Goal: Transaction & Acquisition: Purchase product/service

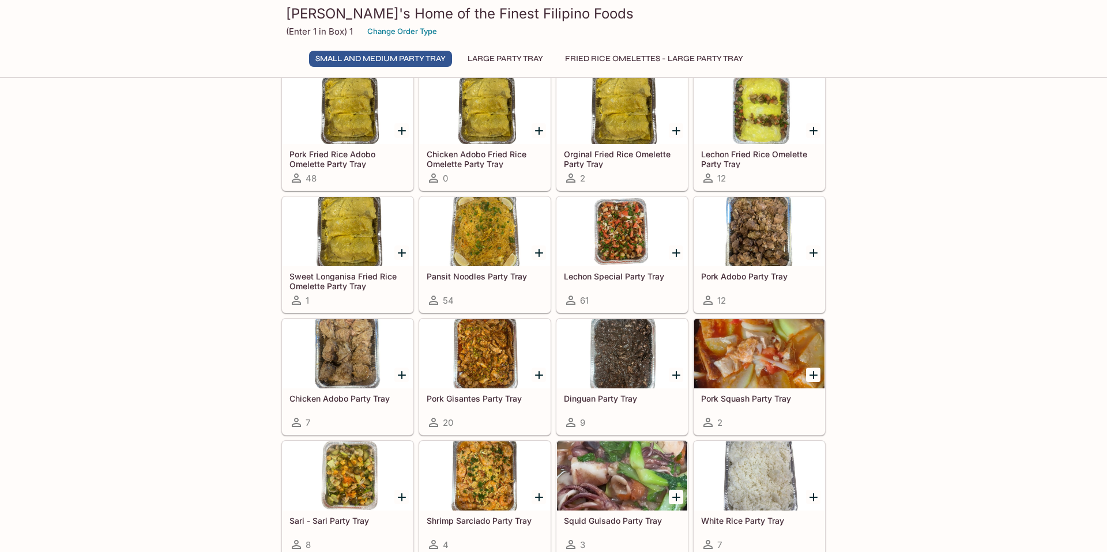
scroll to position [59, 0]
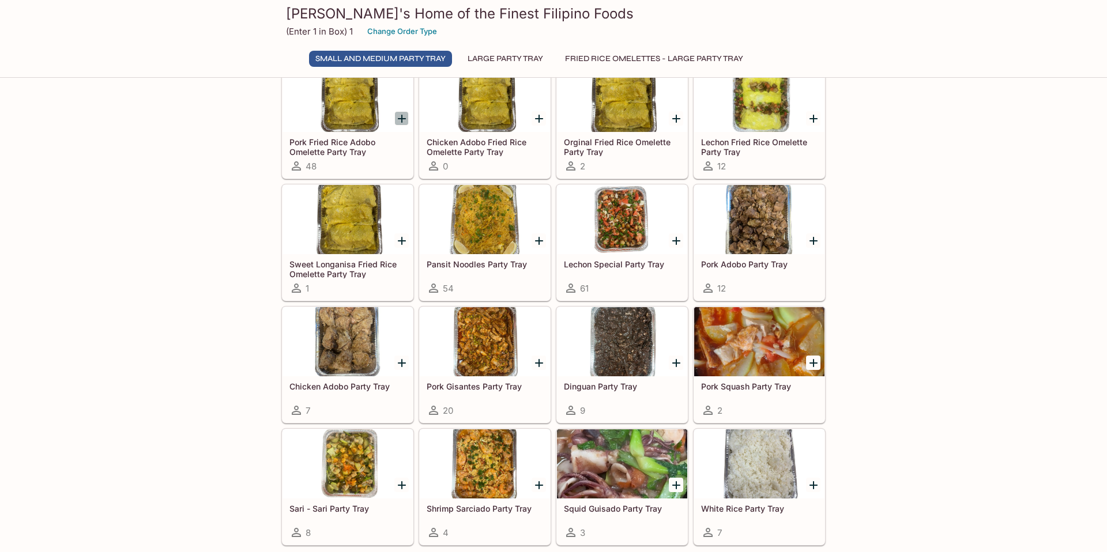
click at [401, 121] on icon "Add Pork Fried Rice Adobo Omelette Party Tray" at bounding box center [402, 119] width 14 height 14
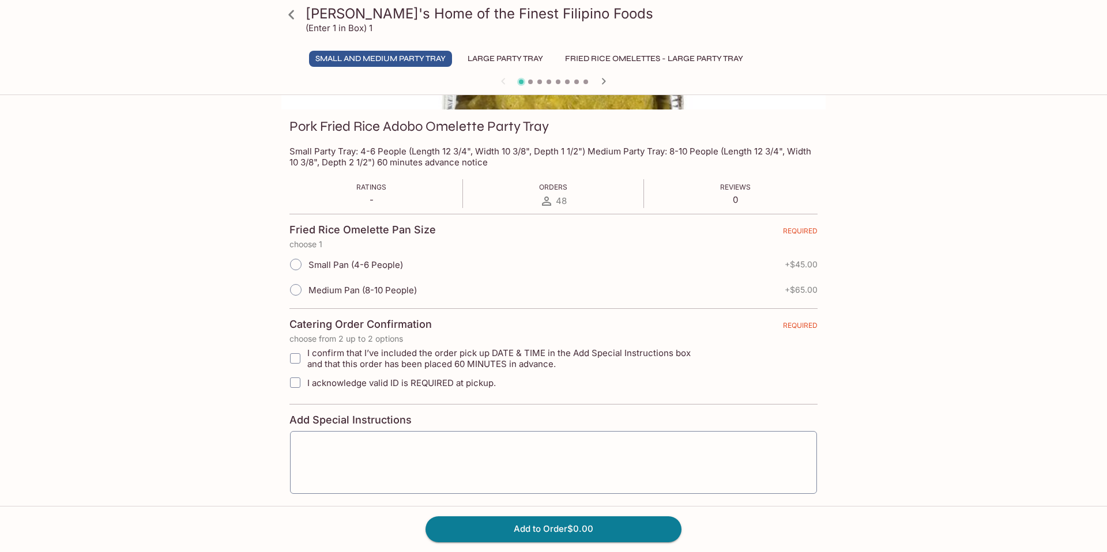
scroll to position [193, 0]
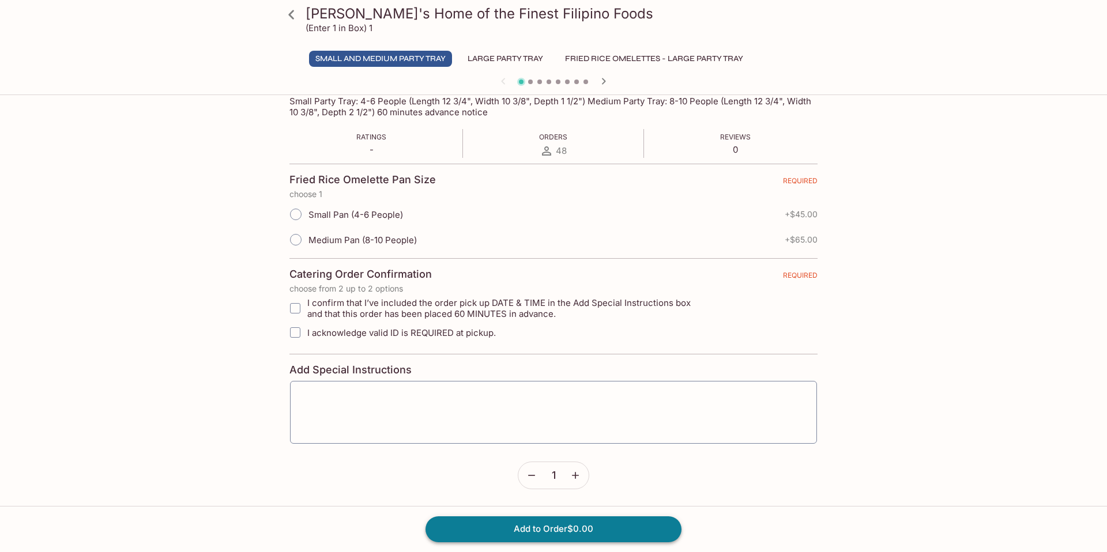
click at [493, 534] on button "Add to Order $0.00" at bounding box center [553, 528] width 256 height 25
click at [295, 215] on input "Small Pan (4-6 People)" at bounding box center [296, 214] width 24 height 24
radio input "true"
click at [300, 311] on input "I confirm that I’ve included the order pick up DATE & TIME in the Add Special I…" at bounding box center [295, 308] width 23 height 23
checkbox input "true"
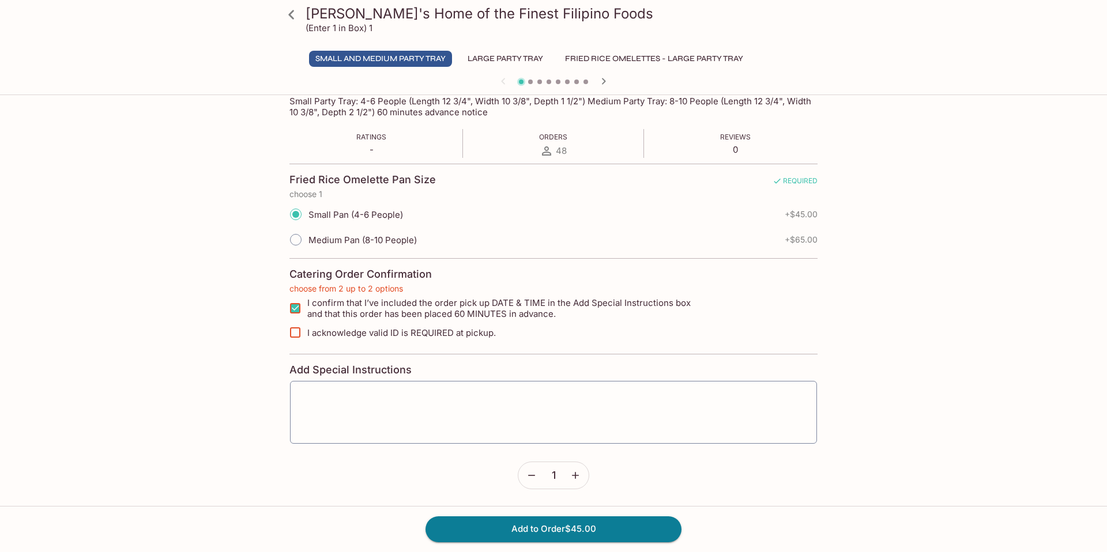
click at [294, 330] on input "I acknowledge valid ID is REQUIRED at pickup." at bounding box center [295, 332] width 23 height 23
checkbox input "true"
click at [471, 528] on button "Add to Order $45.00" at bounding box center [553, 528] width 256 height 25
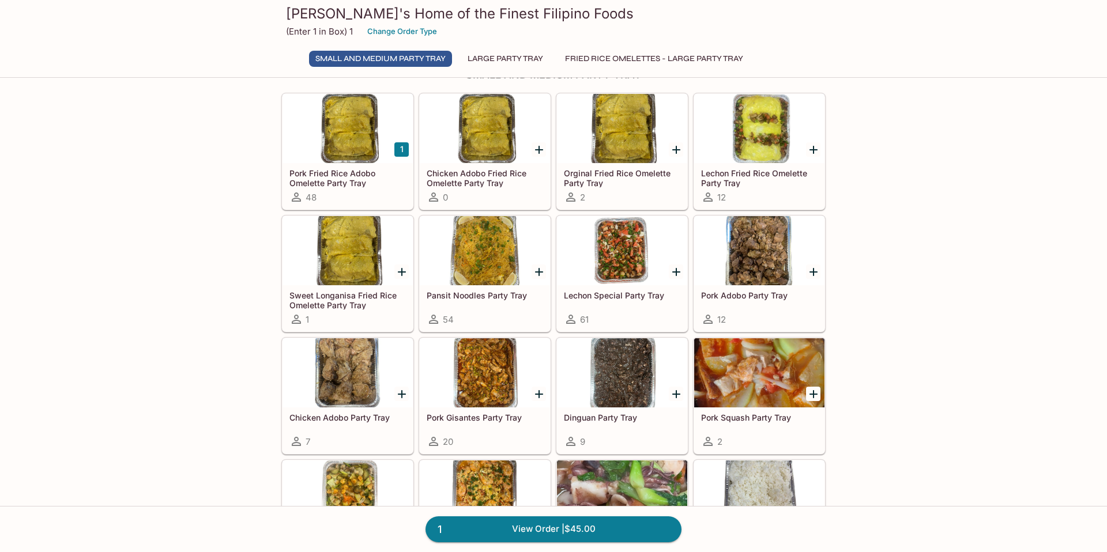
scroll to position [32, 0]
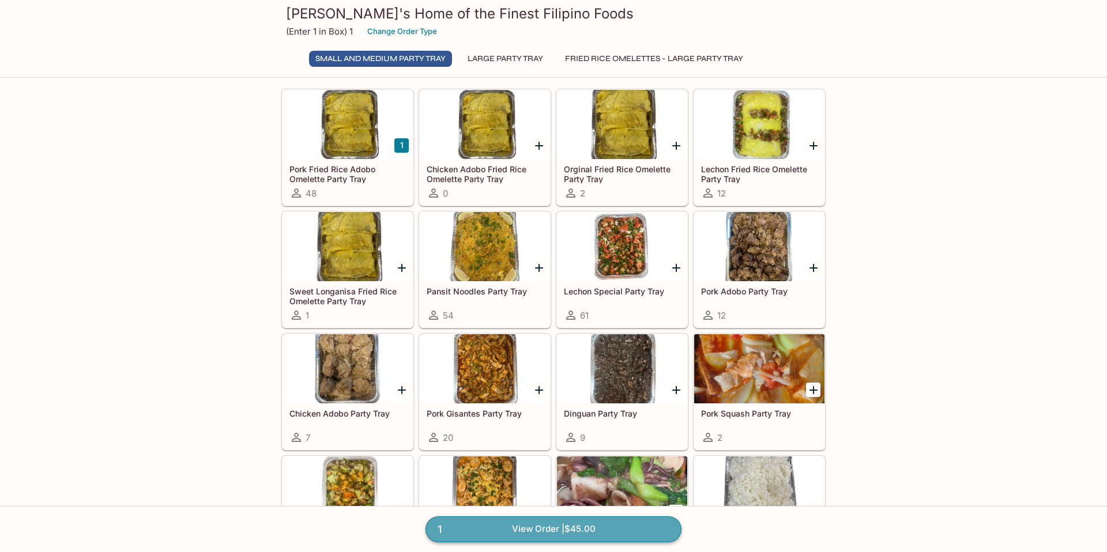
click at [519, 528] on link "1 View Order | $45.00" at bounding box center [553, 528] width 256 height 25
